Goal: Task Accomplishment & Management: Manage account settings

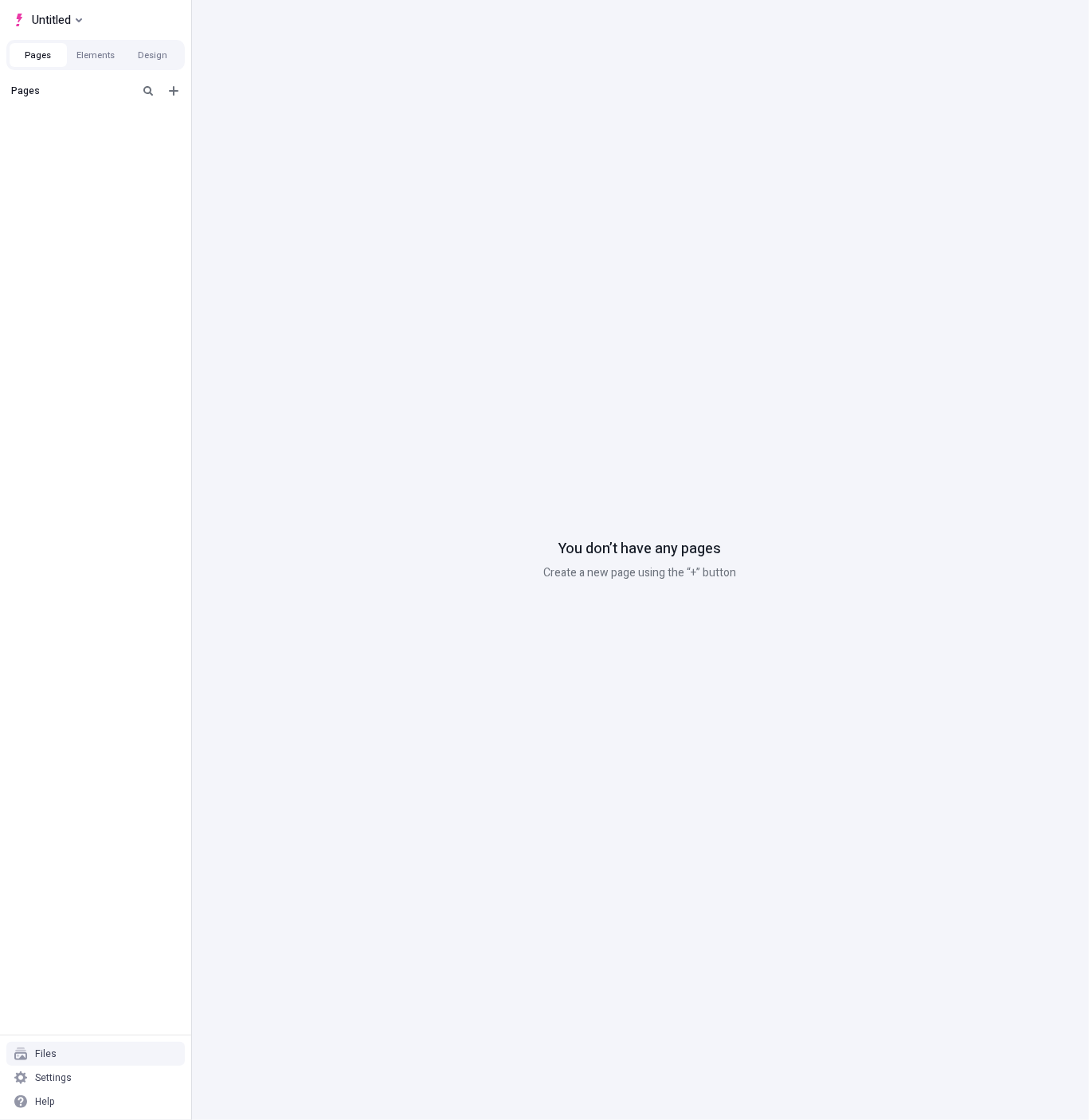
click at [105, 189] on div "Pages" at bounding box center [96, 555] width 191 height 958
drag, startPoint x: 162, startPoint y: 152, endPoint x: 169, endPoint y: 105, distance: 47.5
click at [162, 152] on div "Pages" at bounding box center [96, 555] width 191 height 958
click at [97, 1073] on div "Settings" at bounding box center [96, 1077] width 179 height 24
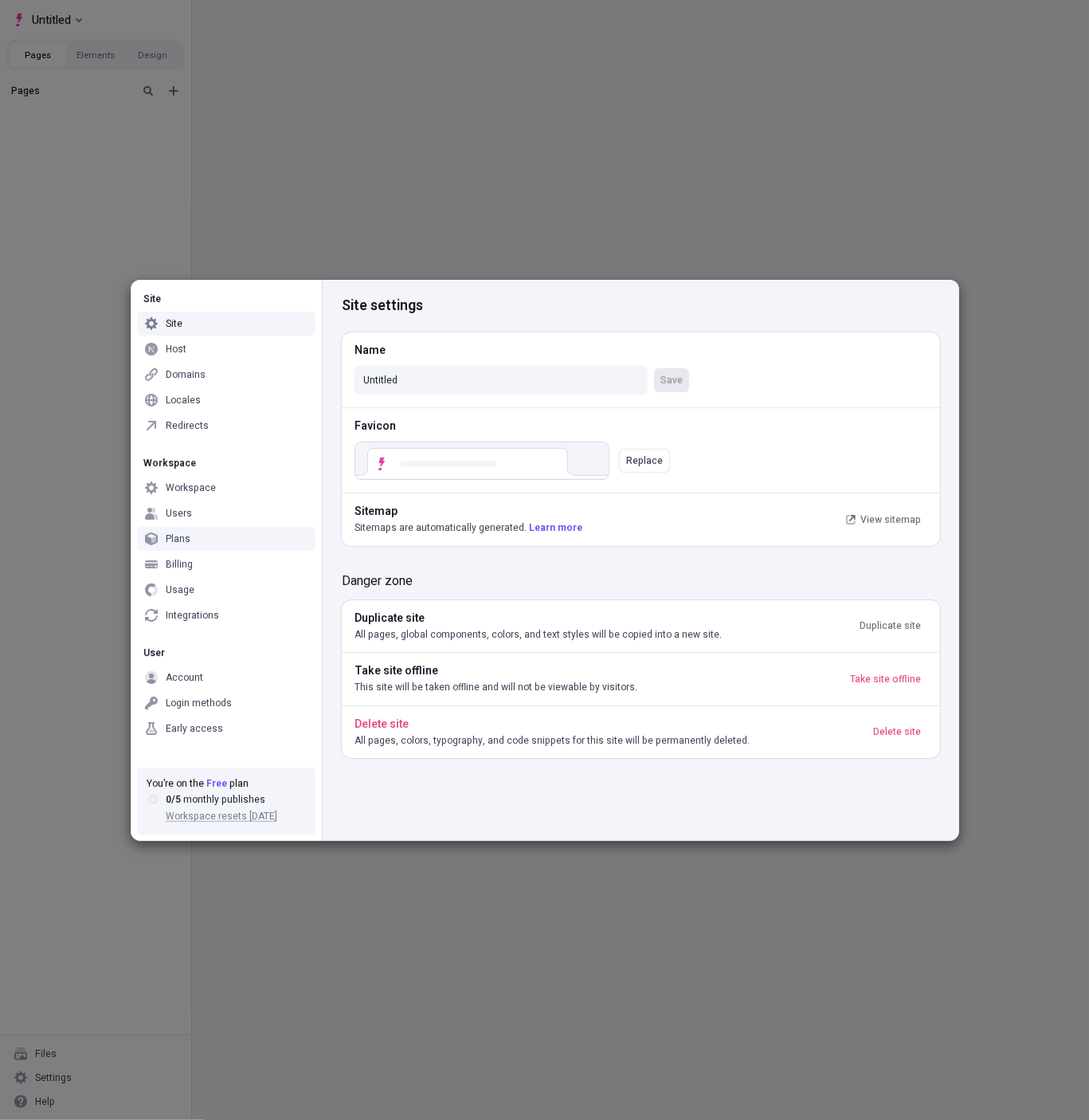
click at [192, 569] on div "Billing" at bounding box center [226, 564] width 179 height 24
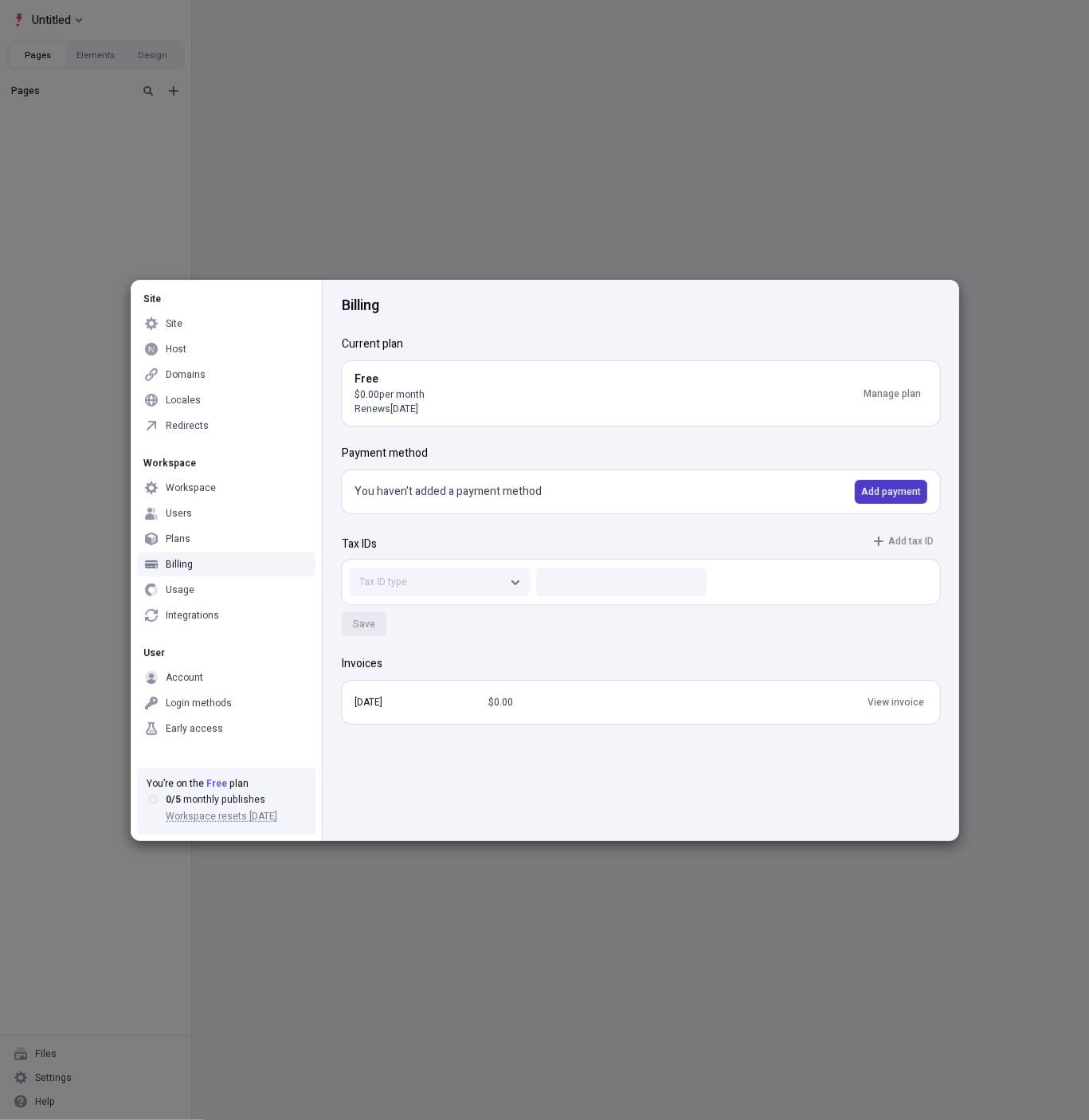
click at [913, 494] on span "Add payment" at bounding box center [891, 491] width 60 height 13
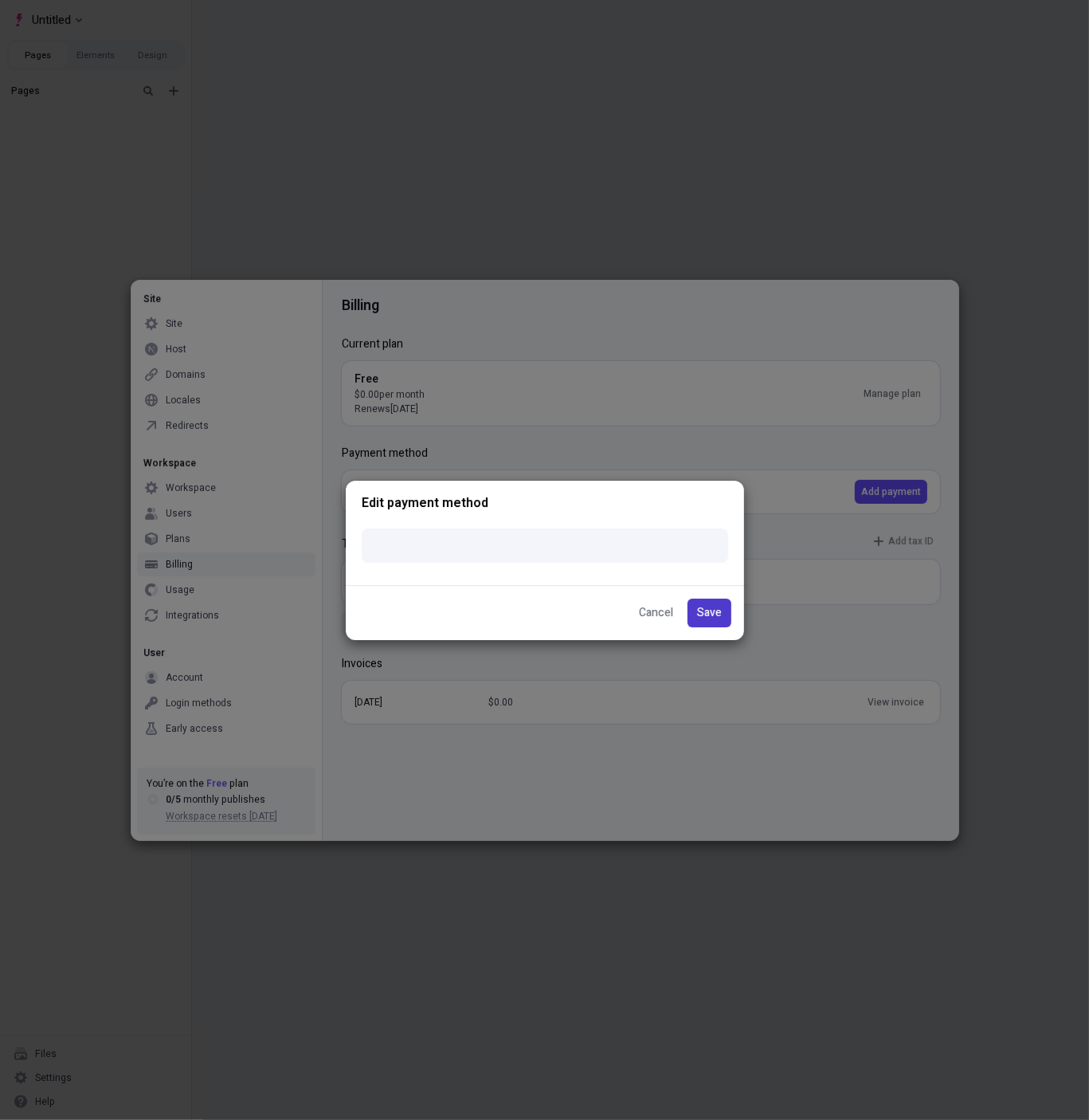
click at [702, 617] on span "Save" at bounding box center [710, 612] width 25 height 17
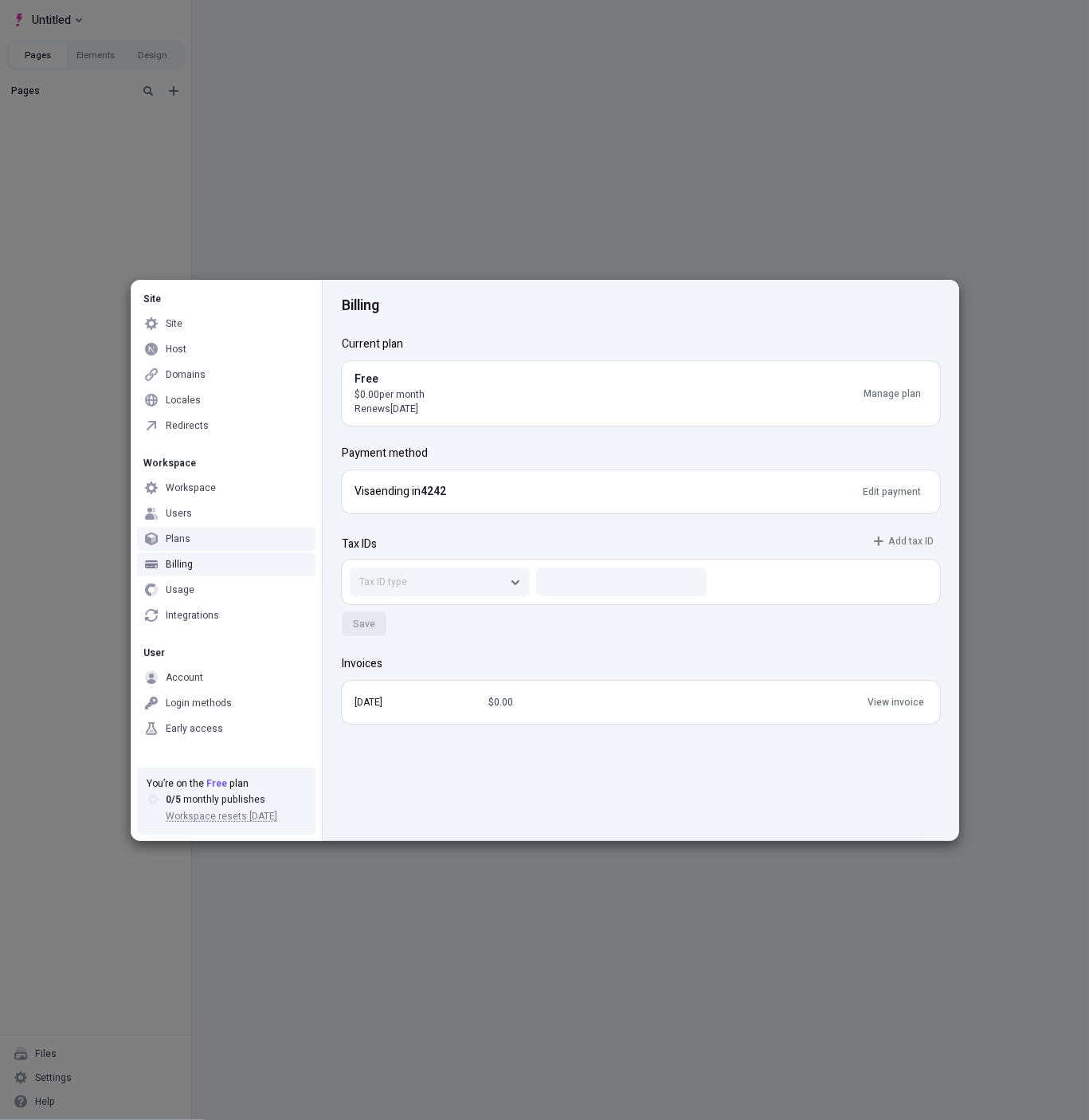
click at [196, 528] on div "Plans" at bounding box center [226, 539] width 179 height 24
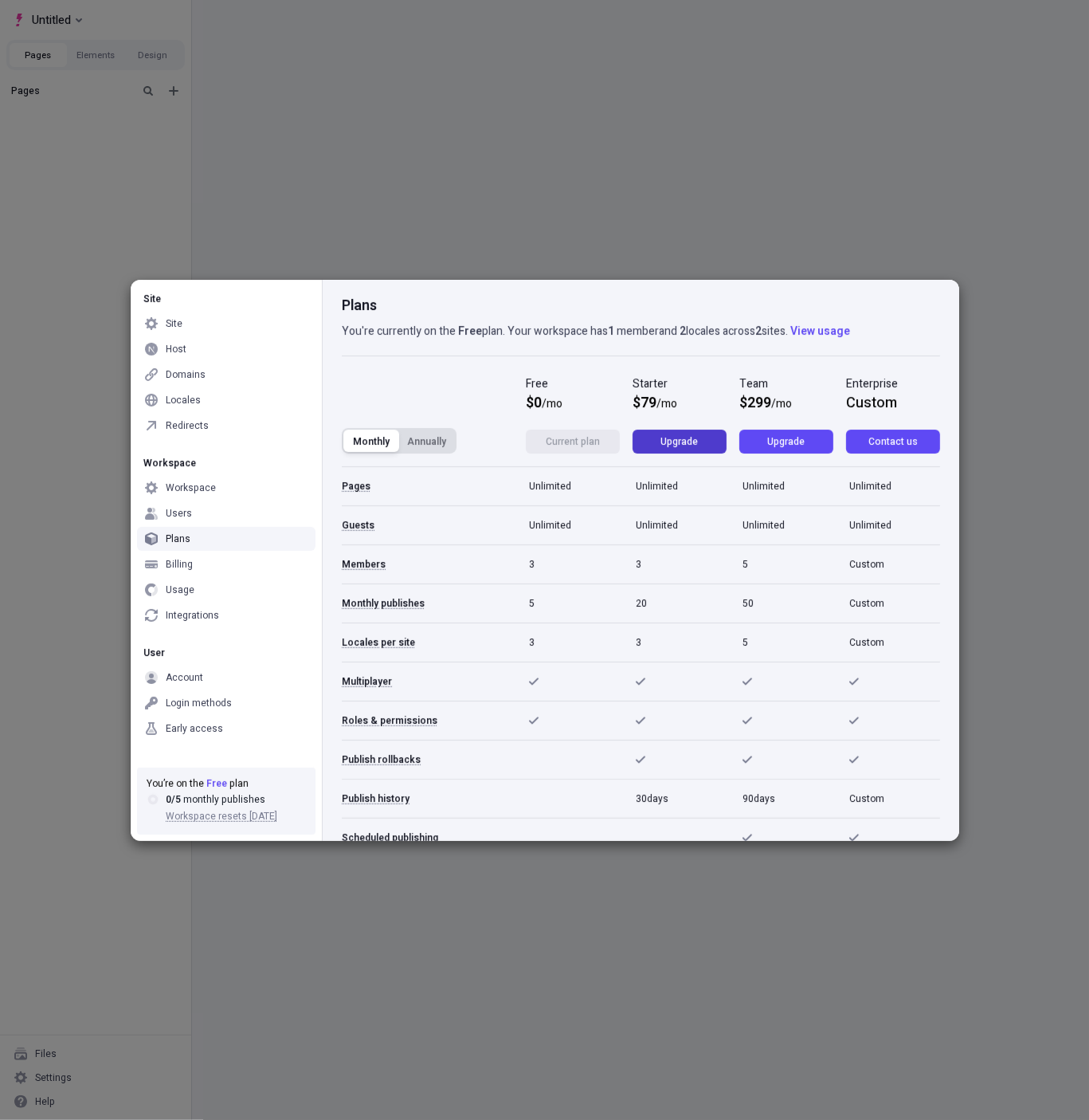
click at [697, 438] on button "Upgrade" at bounding box center [679, 441] width 94 height 24
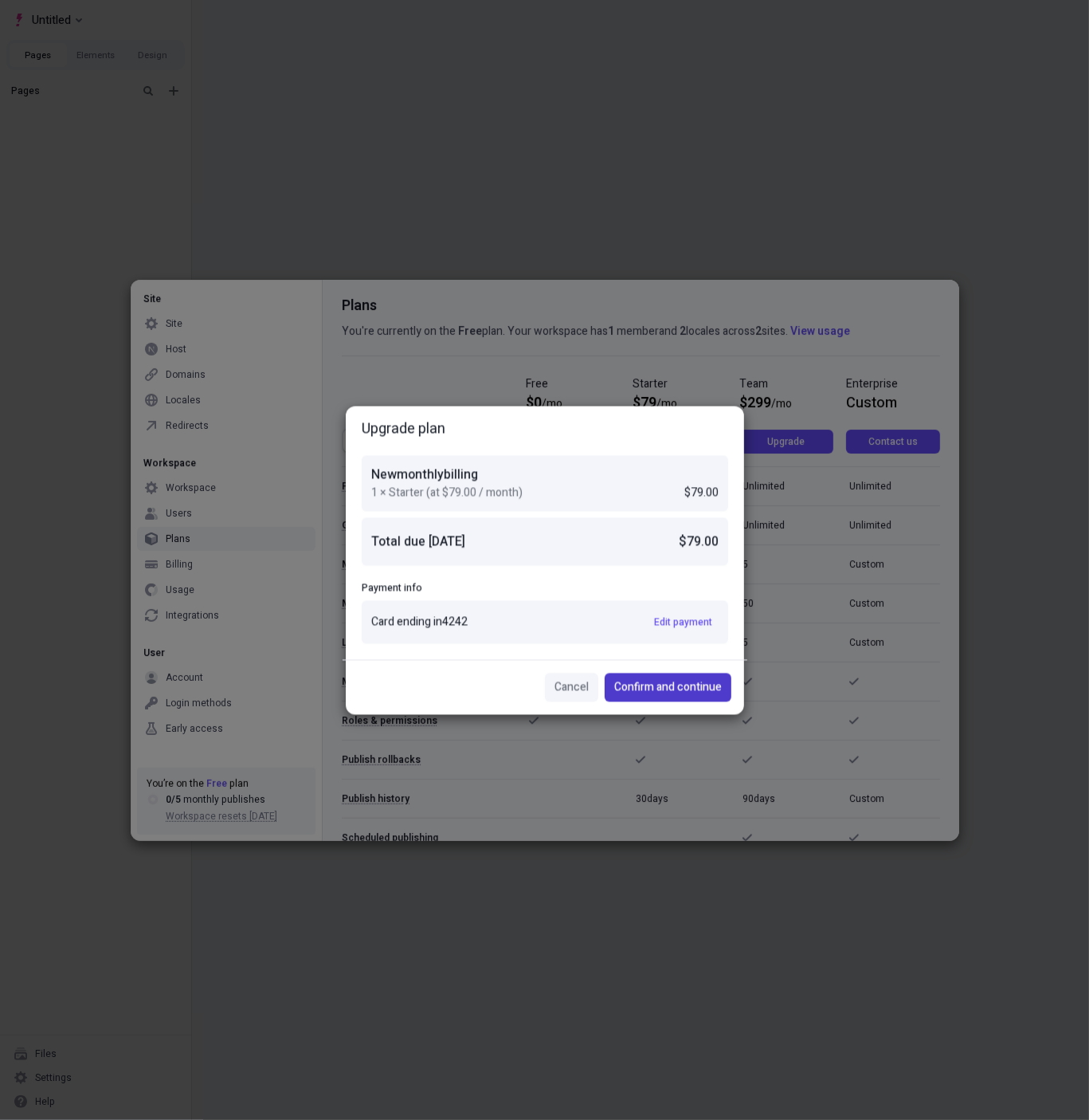
click at [689, 684] on span "Confirm and continue" at bounding box center [667, 686] width 107 height 17
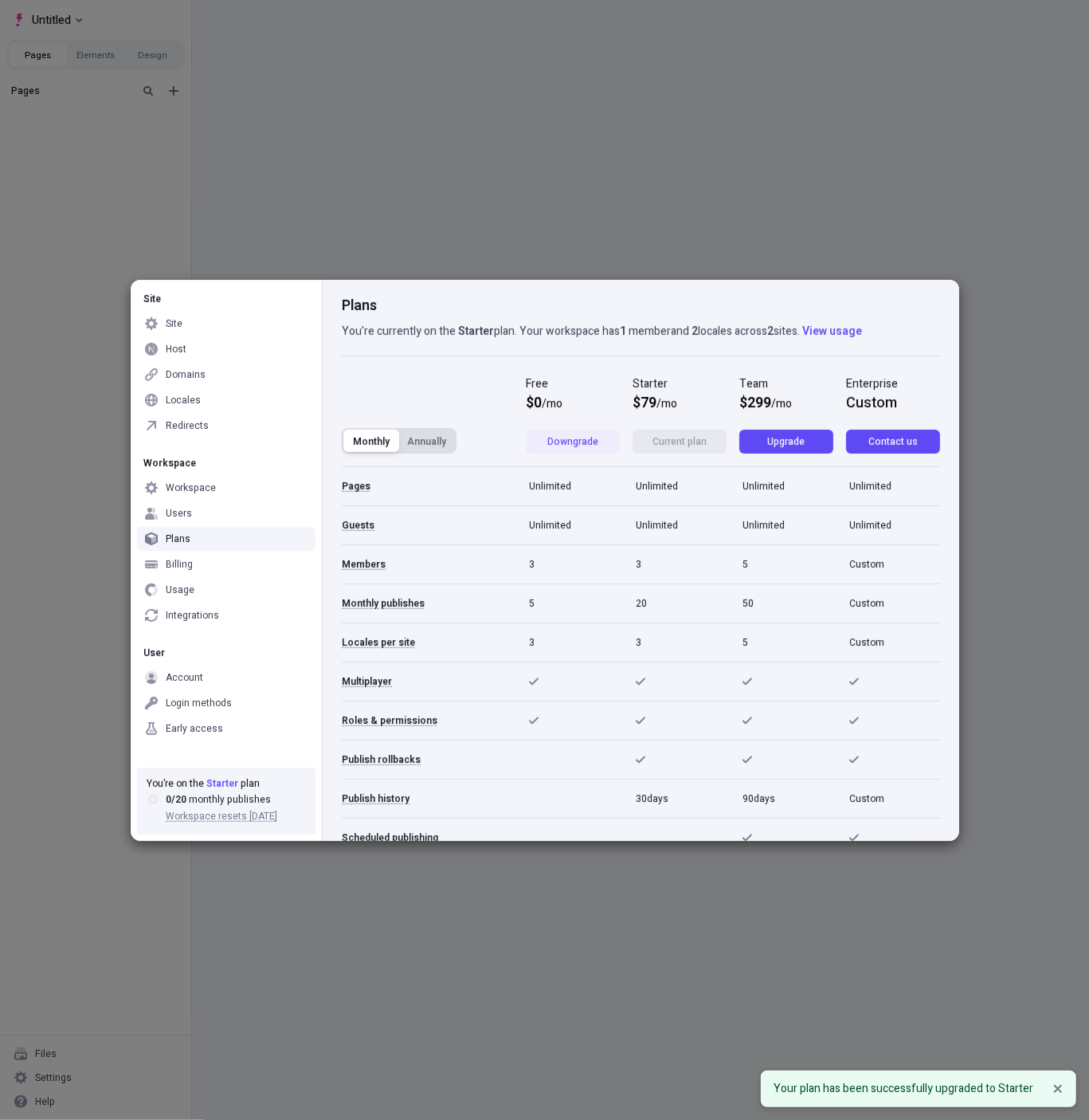
click at [403, 369] on div "Plans You're currently on the Starter plan. Your workspace has 1 member and 2 l…" at bounding box center [640, 560] width 637 height 561
click at [195, 317] on div "Site" at bounding box center [226, 323] width 179 height 24
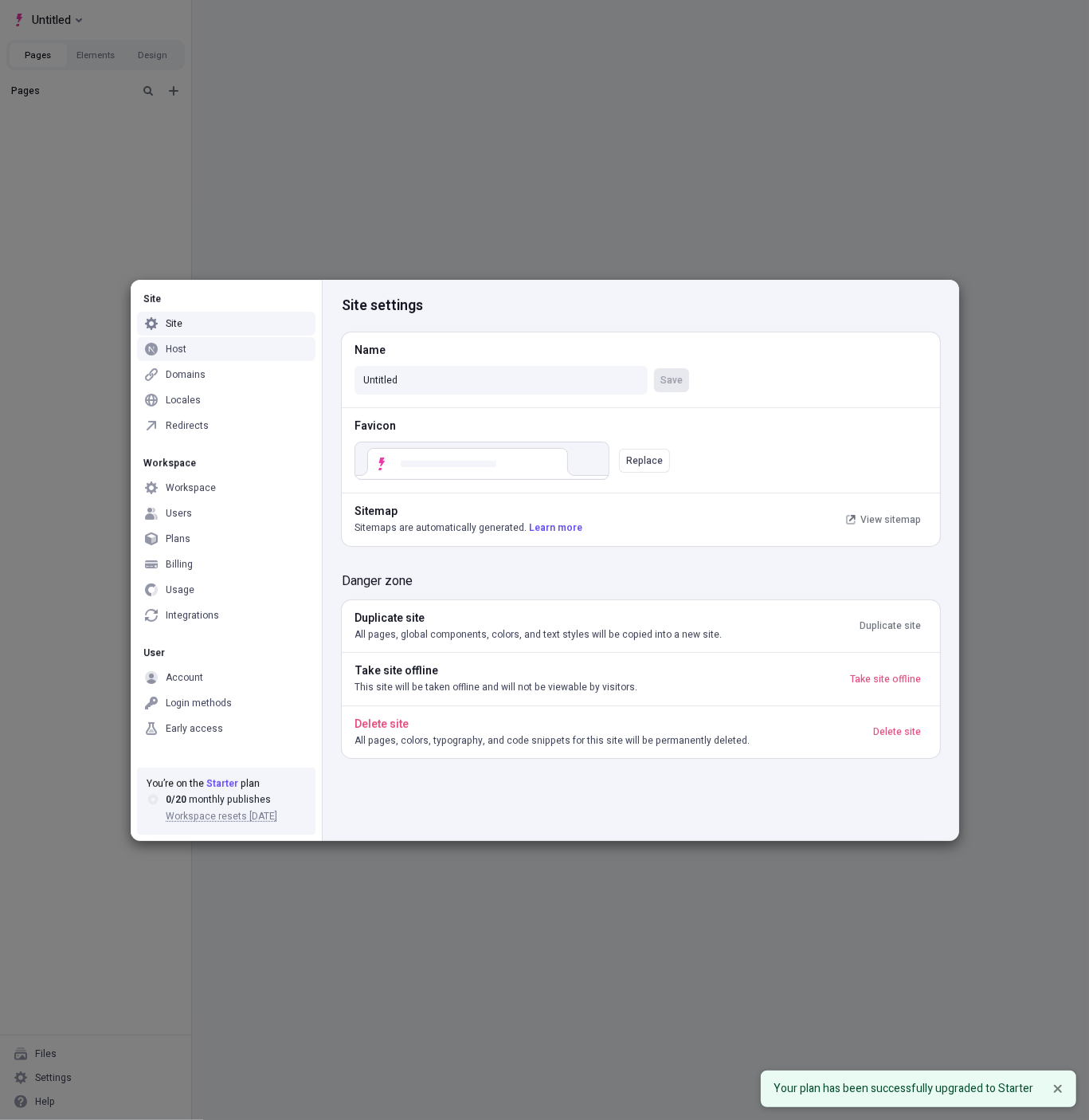
click at [240, 353] on div "Host" at bounding box center [226, 349] width 179 height 24
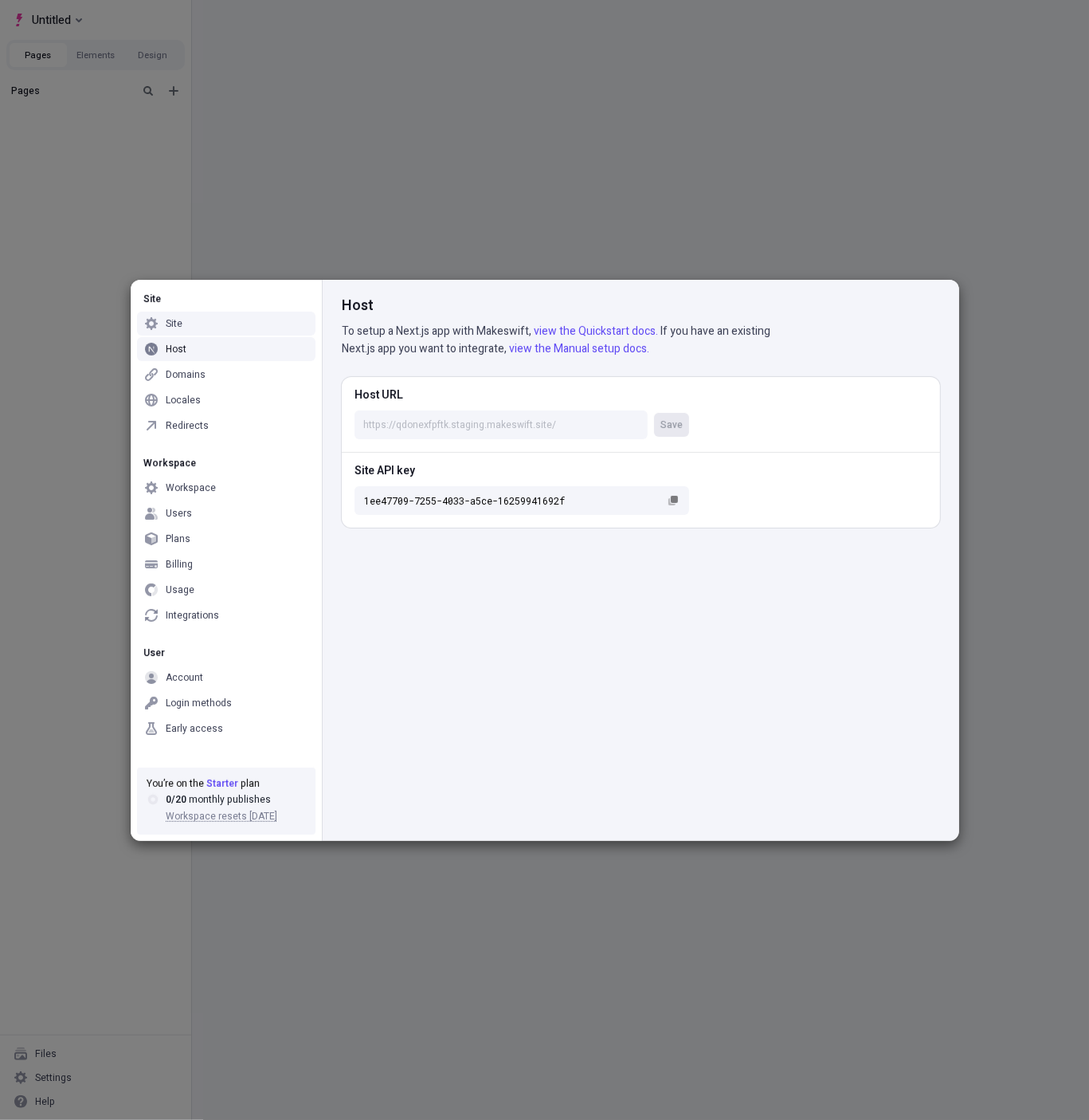
click at [176, 265] on div "Site Site Host Domains Locales Redirects Workspace Workspace Users Plans Billin…" at bounding box center [544, 560] width 1089 height 1120
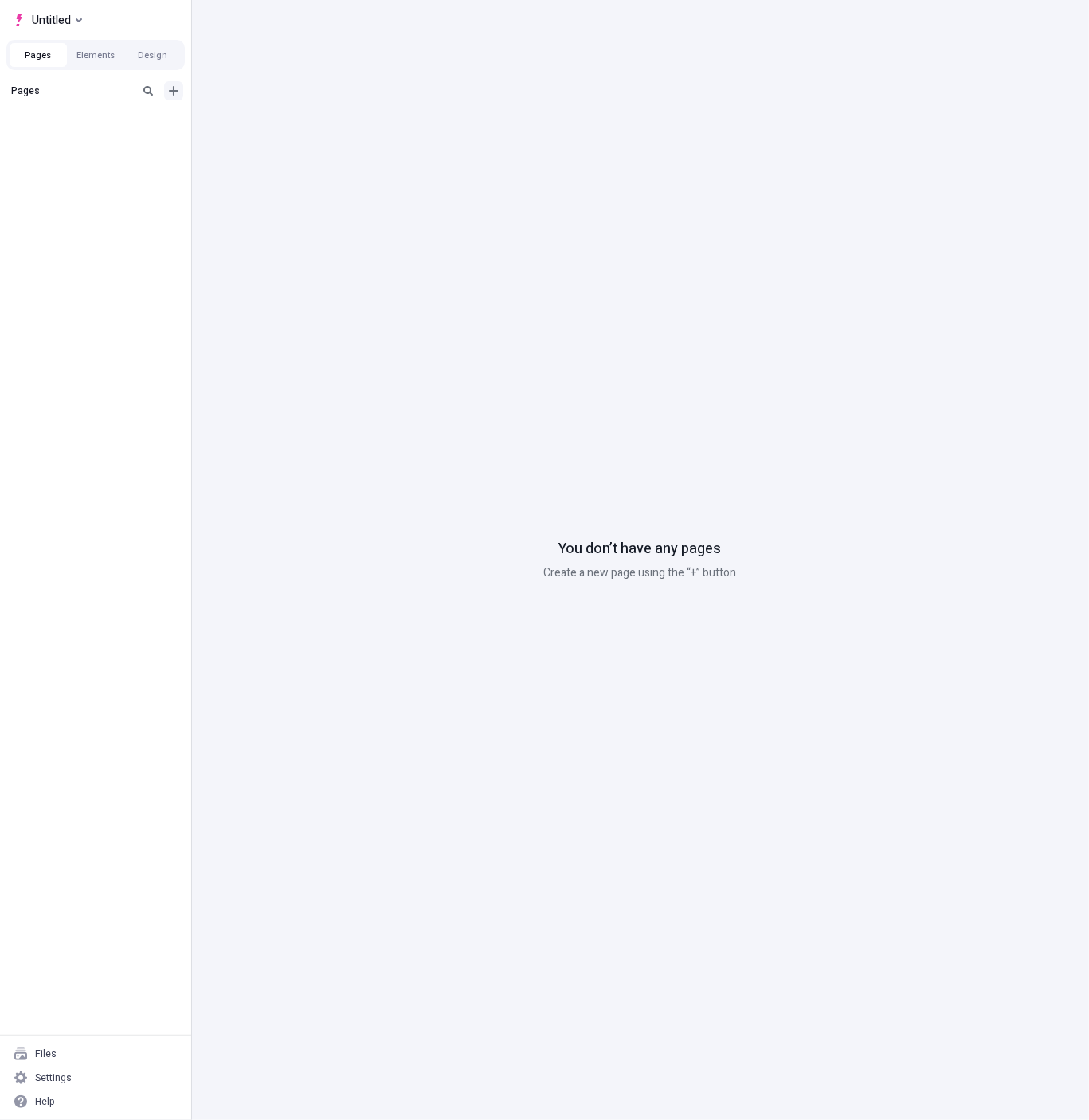
click at [167, 89] on icon "Add new" at bounding box center [173, 90] width 13 height 13
click at [253, 97] on span "Blank page" at bounding box center [267, 99] width 98 height 13
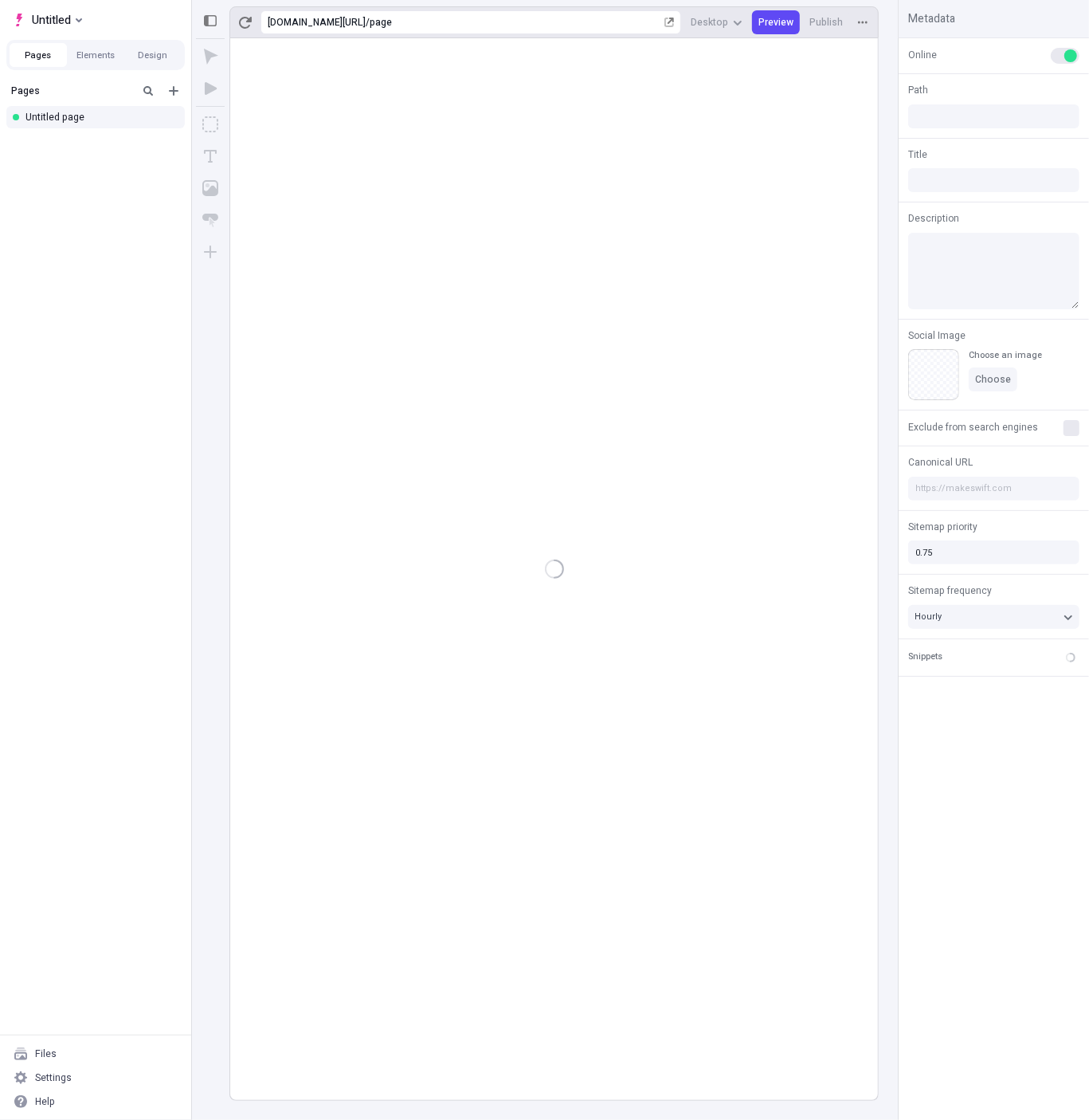
type input "/page"
click at [392, 241] on body "Untitled Pages Elements Design Pages Untitled page Files Settings Help https://…" at bounding box center [544, 560] width 1089 height 1120
click at [172, 91] on icon "Add new" at bounding box center [174, 91] width 10 height 10
click at [113, 498] on div "Pages Untitled page" at bounding box center [96, 555] width 191 height 958
click at [67, 16] on span "Untitled" at bounding box center [51, 20] width 39 height 19
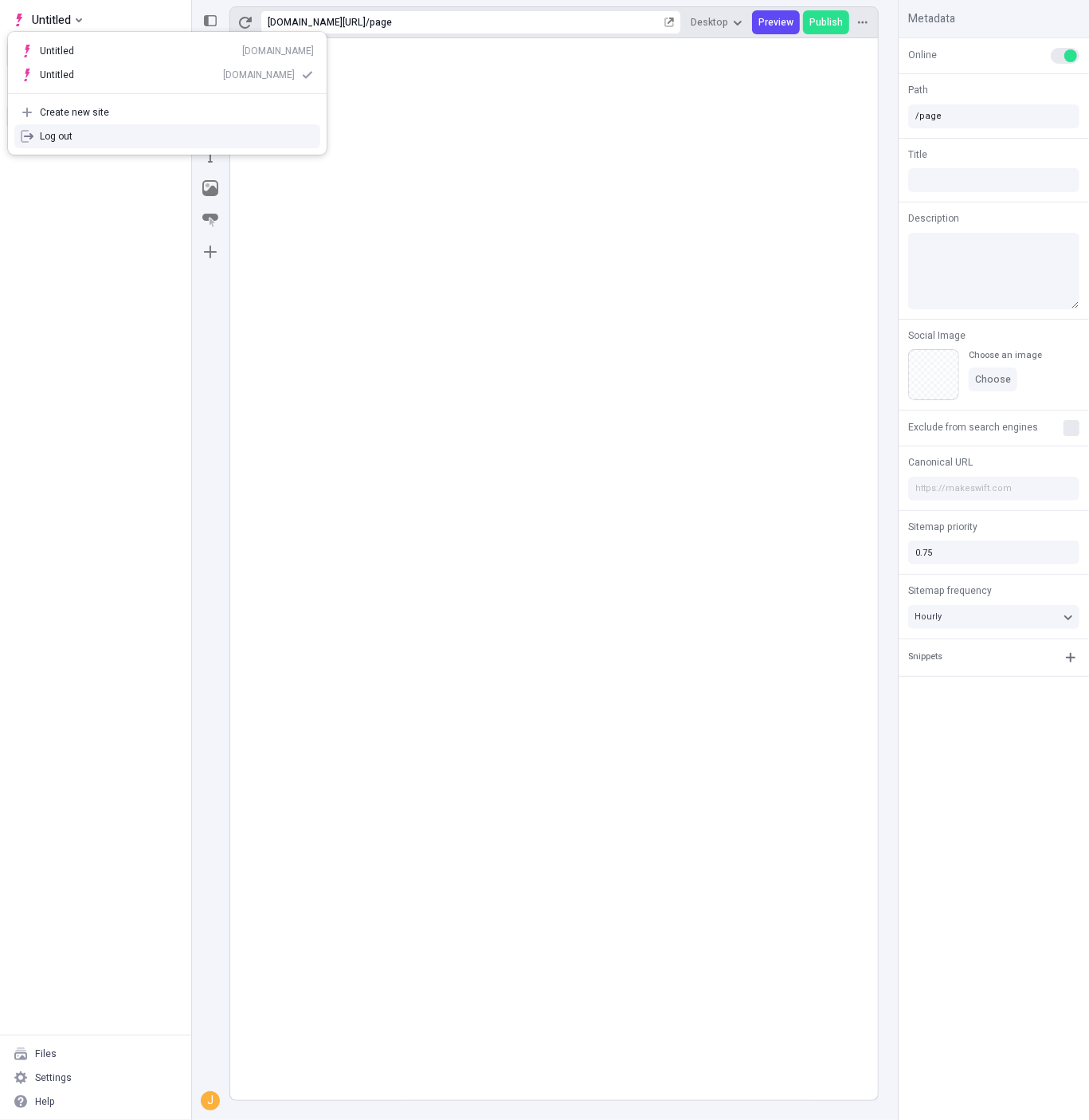
drag, startPoint x: 68, startPoint y: 258, endPoint x: 75, endPoint y: 200, distance: 58.4
click at [68, 258] on div "Pages Untitled page" at bounding box center [96, 555] width 191 height 958
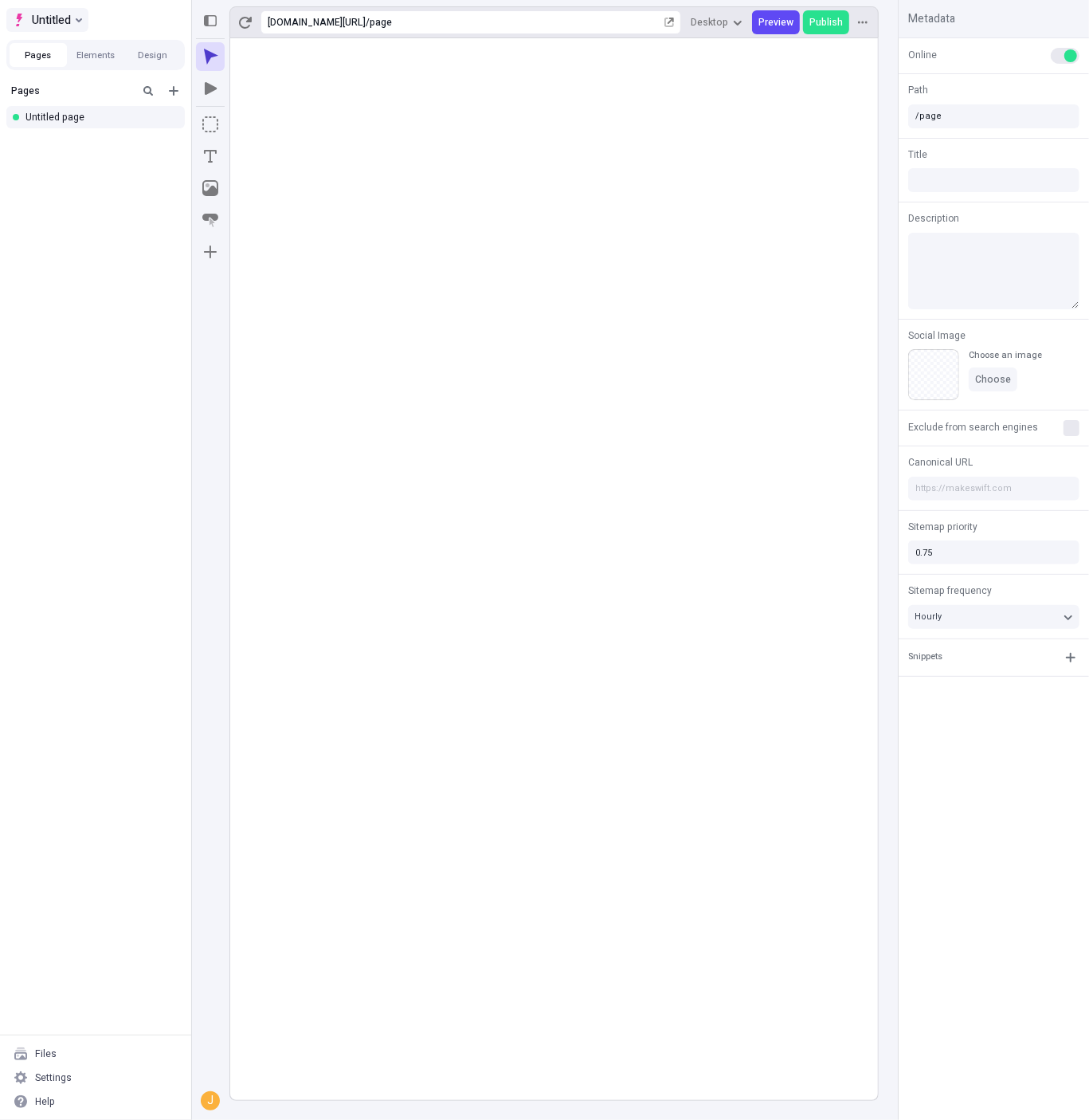
click at [67, 14] on span "Untitled" at bounding box center [51, 20] width 39 height 19
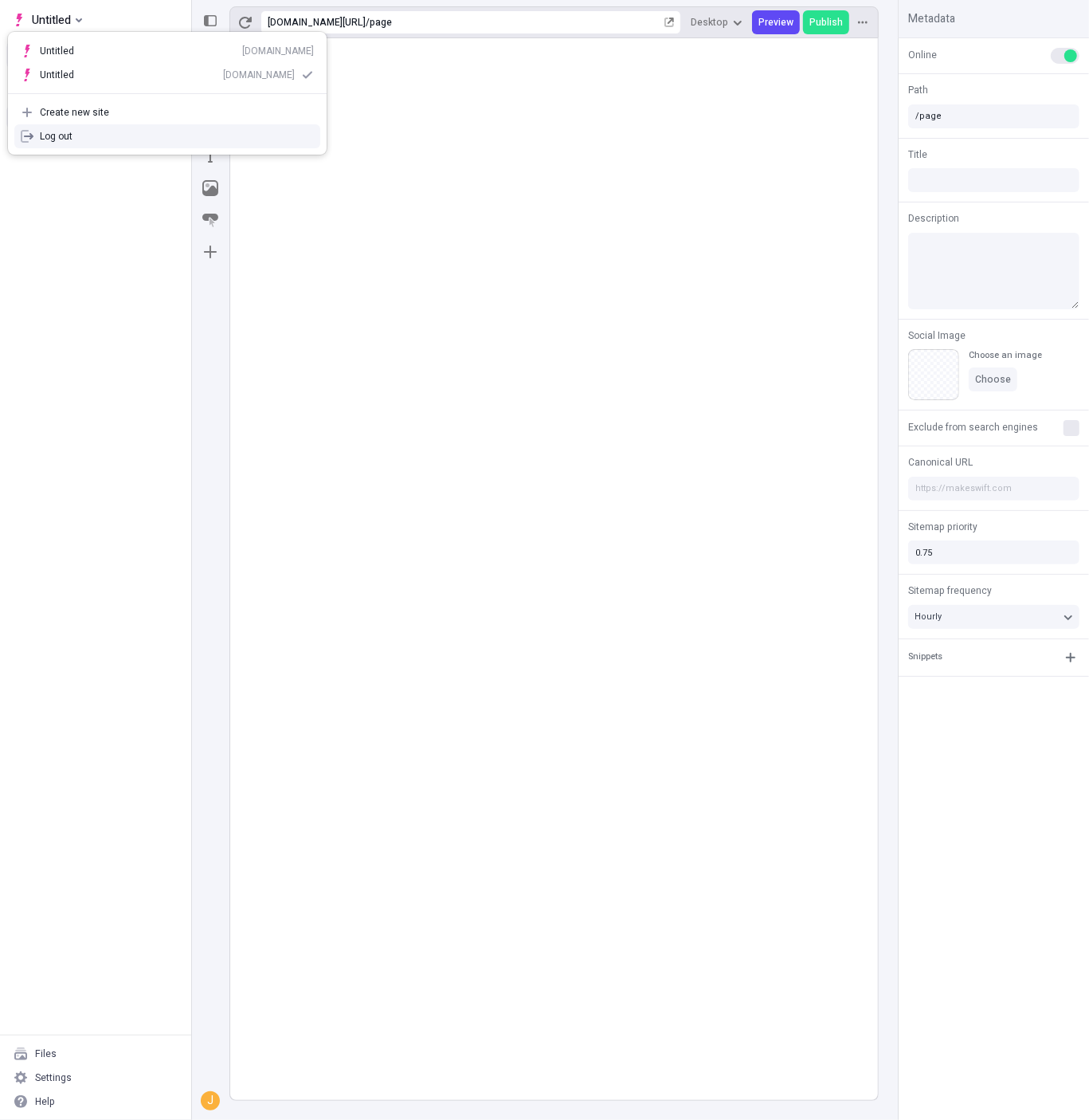
click at [108, 137] on div "Log out" at bounding box center [177, 136] width 274 height 13
